Goal: Transaction & Acquisition: Purchase product/service

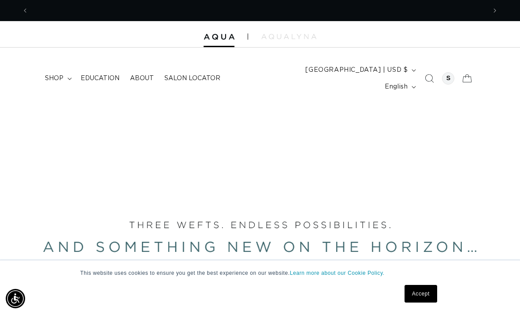
scroll to position [0, 915]
click at [444, 74] on div at bounding box center [448, 78] width 12 height 12
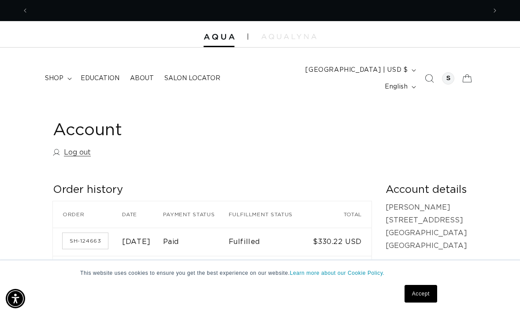
scroll to position [0, 457]
click at [67, 78] on icon at bounding box center [69, 79] width 4 height 3
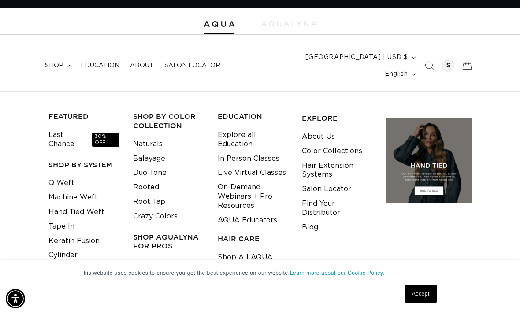
scroll to position [0, 915]
click at [70, 219] on link "Tape In" at bounding box center [61, 226] width 26 height 15
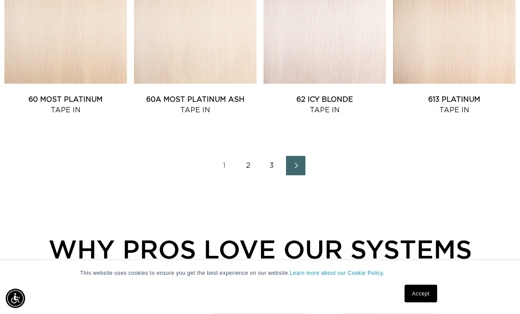
scroll to position [1102, 0]
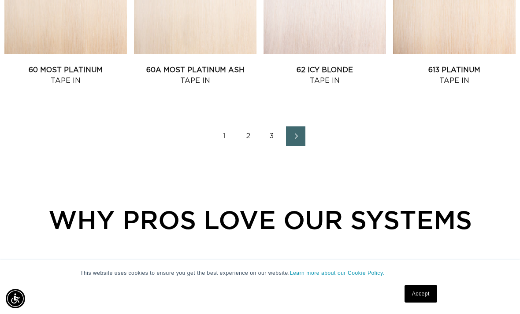
click at [293, 126] on link "Next page" at bounding box center [295, 135] width 19 height 19
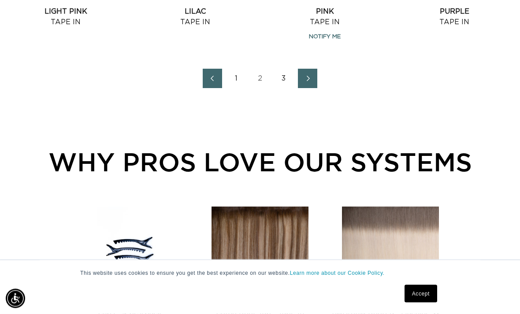
scroll to position [1160, 0]
click at [305, 69] on link "Next page" at bounding box center [307, 78] width 19 height 19
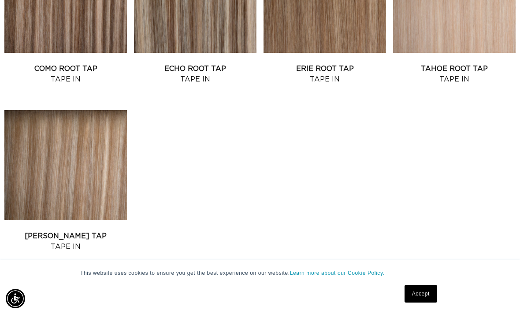
scroll to position [577, 0]
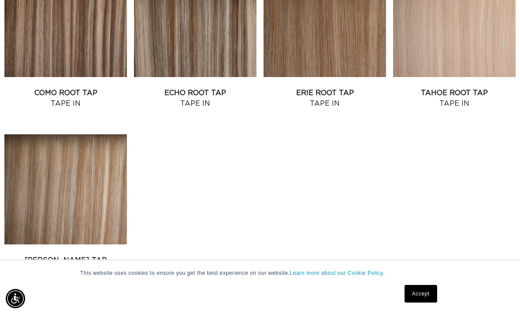
click at [85, 88] on link "Como Root Tap Tape In" at bounding box center [65, 98] width 122 height 21
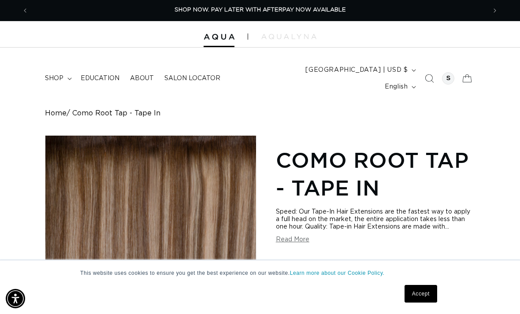
click at [444, 72] on div at bounding box center [448, 78] width 12 height 12
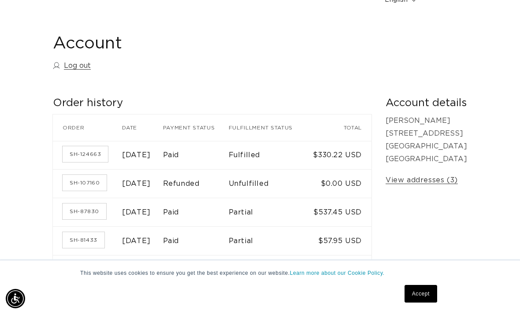
scroll to position [33, 0]
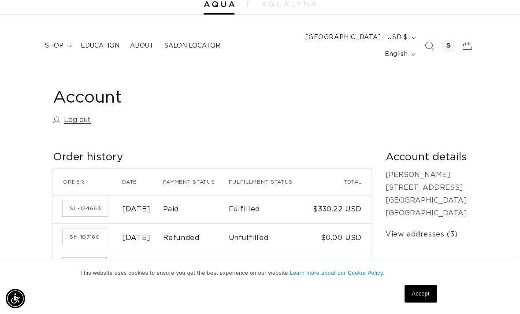
click at [63, 42] on span "shop" at bounding box center [54, 46] width 19 height 8
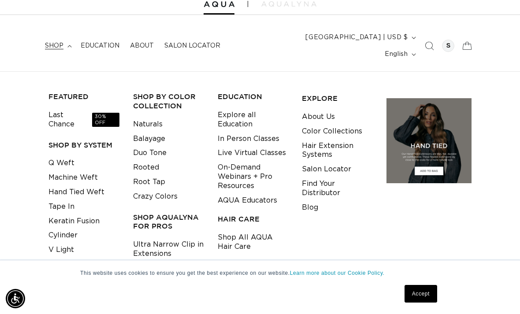
scroll to position [0, 457]
click at [67, 200] on link "Tape In" at bounding box center [61, 207] width 26 height 15
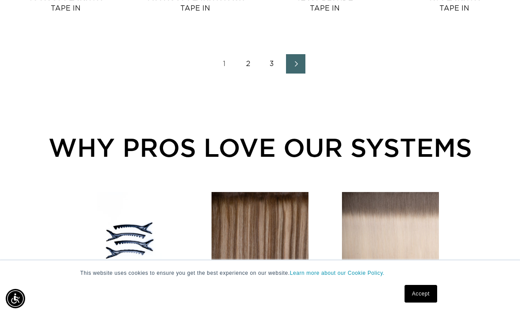
scroll to position [1175, 0]
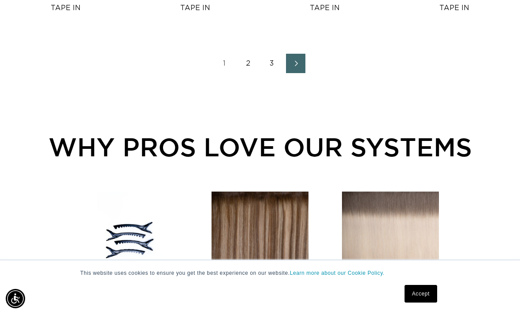
click at [301, 54] on link "Next page" at bounding box center [295, 63] width 19 height 19
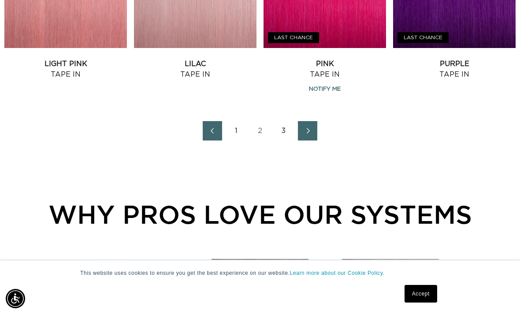
scroll to position [1108, 0]
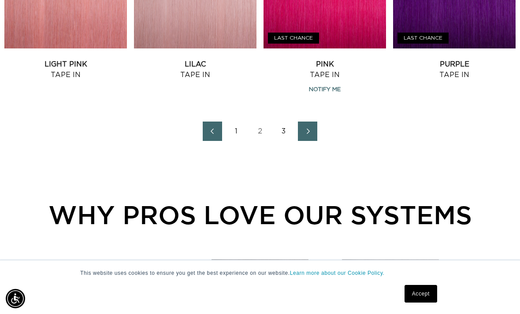
click at [316, 122] on link "Next page" at bounding box center [307, 131] width 19 height 19
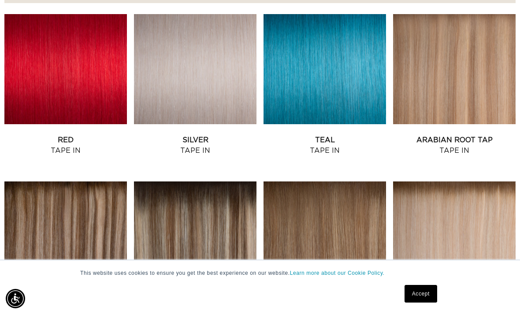
scroll to position [460, 0]
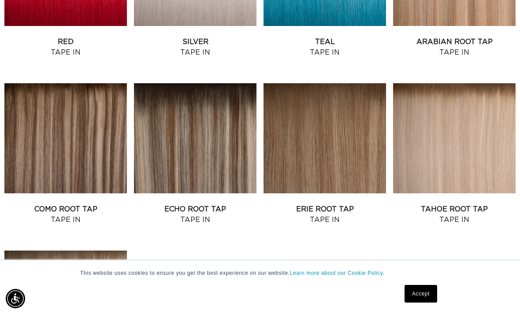
click at [89, 204] on link "Como Root Tap Tape In" at bounding box center [65, 214] width 122 height 21
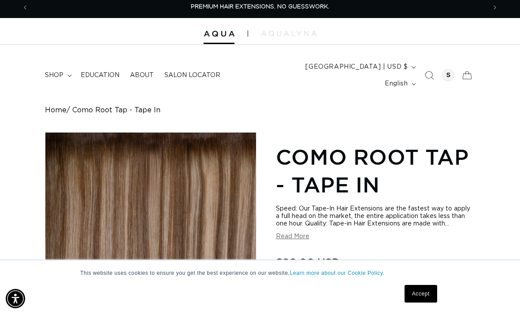
click at [422, 303] on link "Accept" at bounding box center [420, 294] width 33 height 18
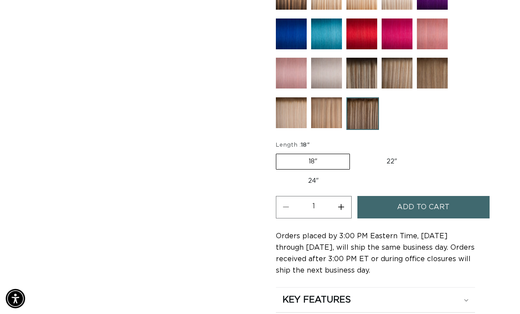
scroll to position [547, 0]
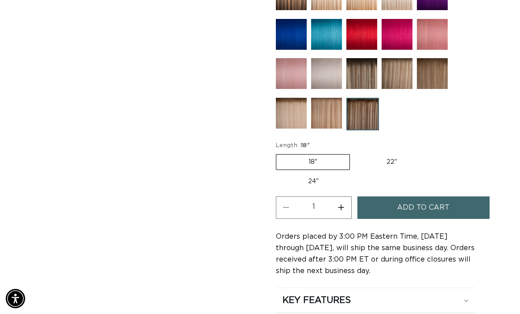
click at [452, 202] on button "Add to cart" at bounding box center [423, 207] width 132 height 22
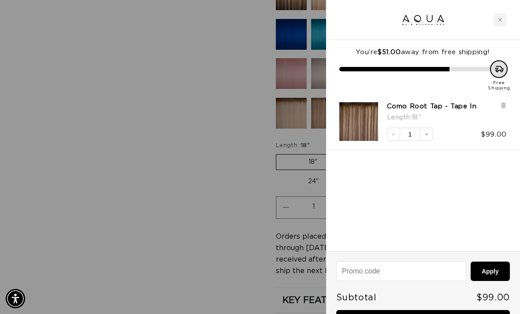
scroll to position [0, 0]
click at [55, 209] on div at bounding box center [260, 157] width 520 height 314
